Goal: Book appointment/travel/reservation

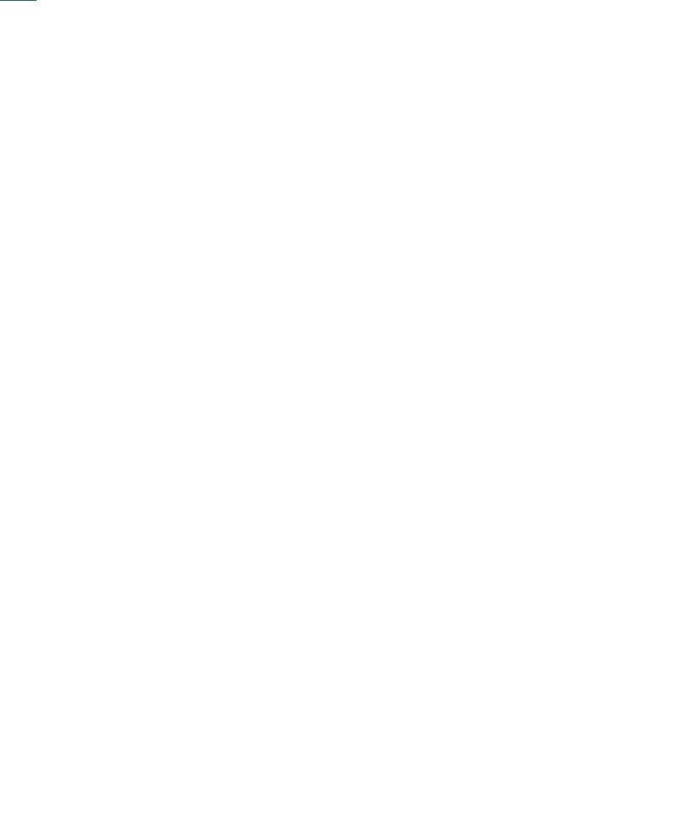
scroll to position [338, 0]
click at [127, 364] on span "Familienhotels" at bounding box center [107, 355] width 94 height 17
click at [565, 450] on div at bounding box center [505, 444] width 302 height 170
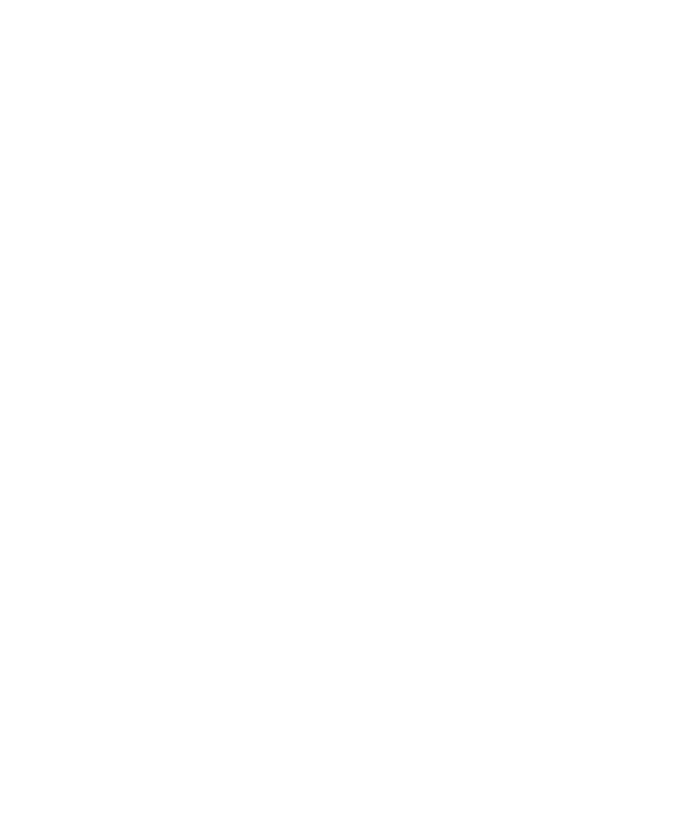
click at [253, 427] on div at bounding box center [185, 426] width 302 height 170
click at [583, 348] on img at bounding box center [345, 271] width 690 height 388
click at [659, 498] on icon at bounding box center [656, 517] width 47 height 38
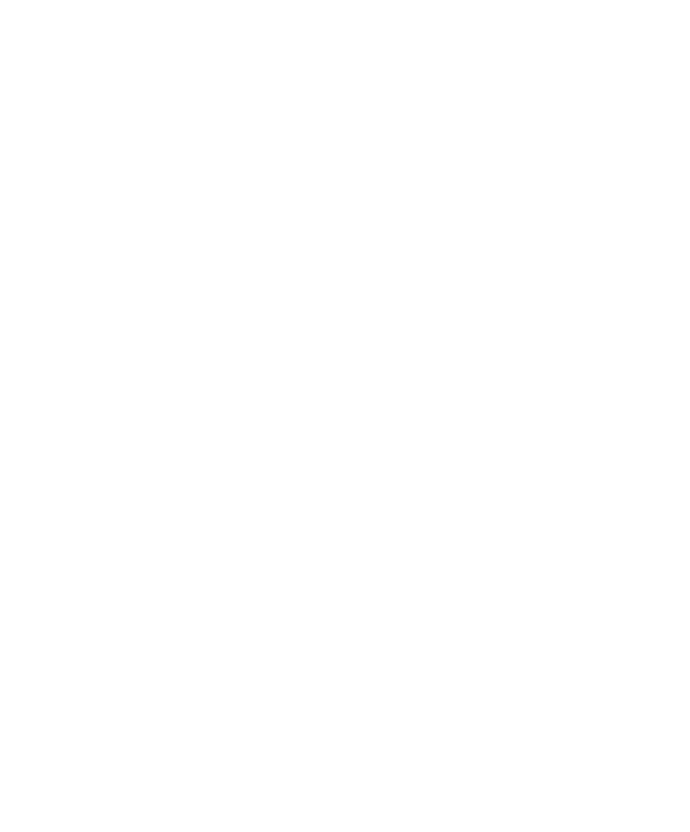
click at [658, 498] on icon at bounding box center [656, 517] width 47 height 38
click at [657, 498] on icon at bounding box center [656, 517] width 47 height 38
click at [661, 498] on icon at bounding box center [656, 517] width 47 height 38
click at [652, 240] on icon at bounding box center [656, 255] width 37 height 30
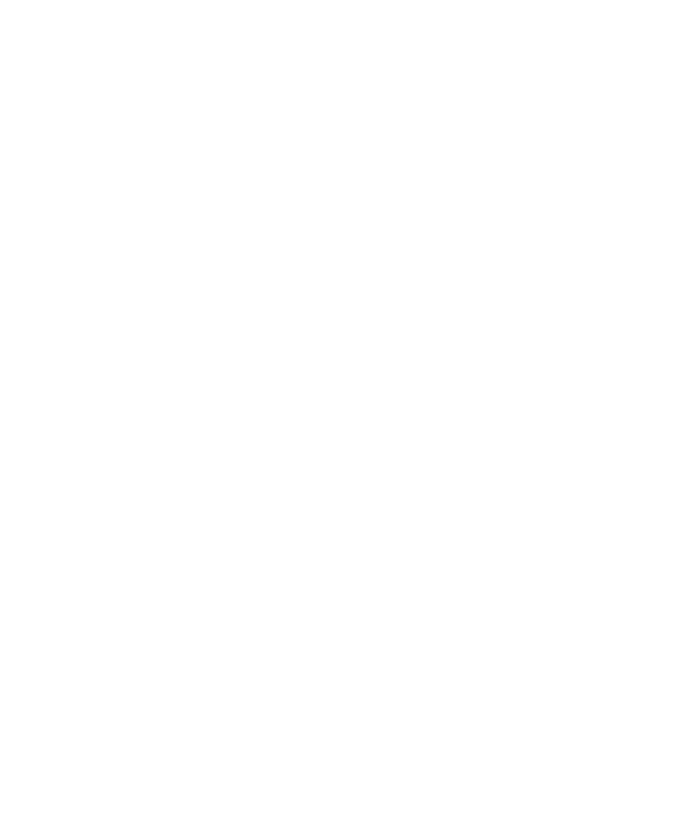
scroll to position [1142, 0]
click at [148, 384] on span "www.heidi-edith.com" at bounding box center [157, 390] width 194 height 13
